Goal: Communication & Community: Connect with others

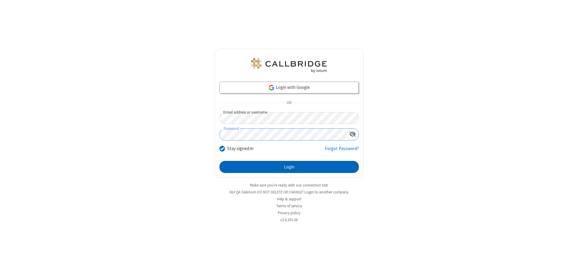
click at [289, 167] on button "Login" at bounding box center [289, 167] width 139 height 12
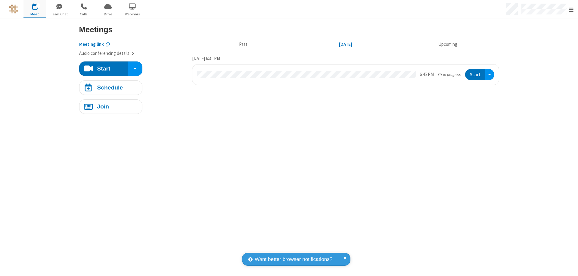
click at [59, 6] on span "button" at bounding box center [59, 6] width 23 height 10
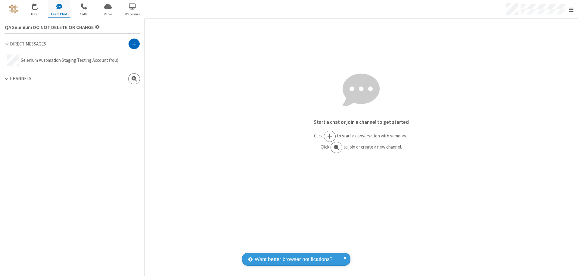
click at [134, 44] on span at bounding box center [134, 44] width 5 height 6
